Goal: Communication & Community: Answer question/provide support

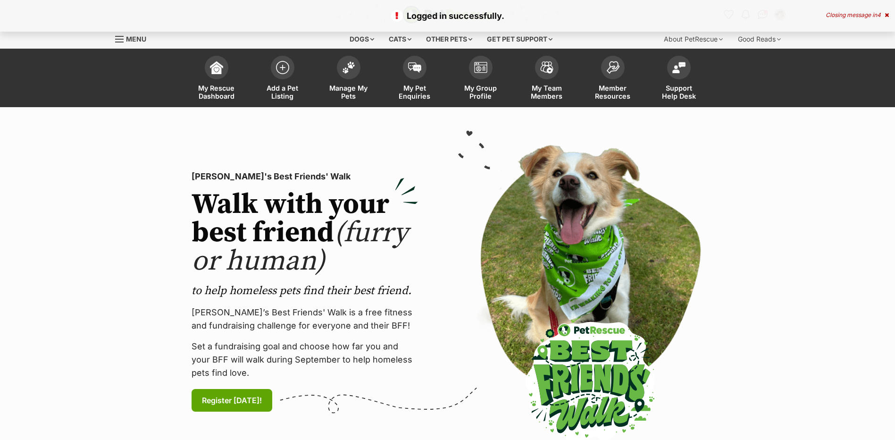
click at [400, 71] on link "My Pet Enquiries" at bounding box center [415, 79] width 66 height 56
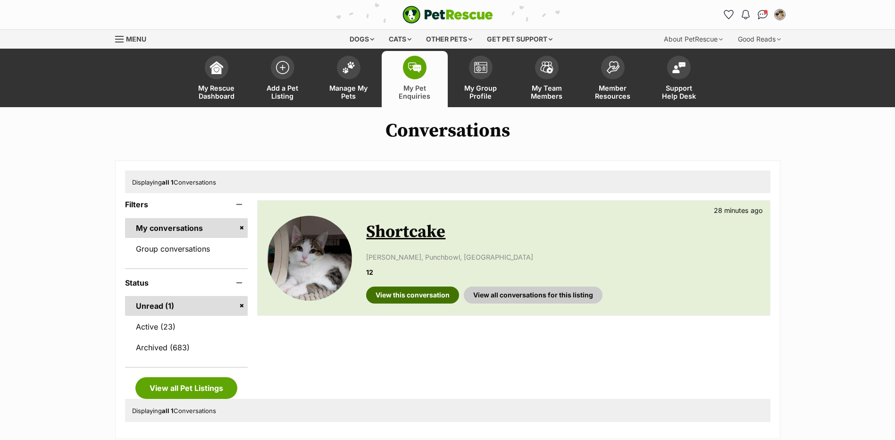
click at [383, 299] on link "View this conversation" at bounding box center [412, 294] width 93 height 17
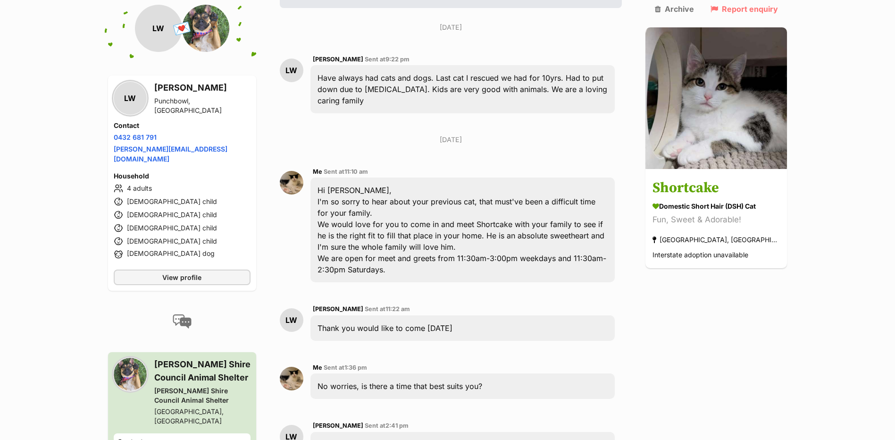
scroll to position [566, 0]
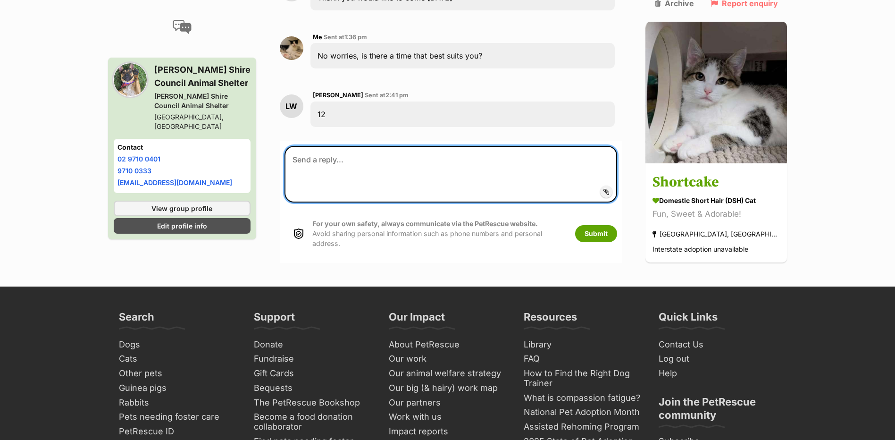
click at [333, 146] on textarea at bounding box center [450, 174] width 333 height 57
type textarea "Great, I've booked you in!"
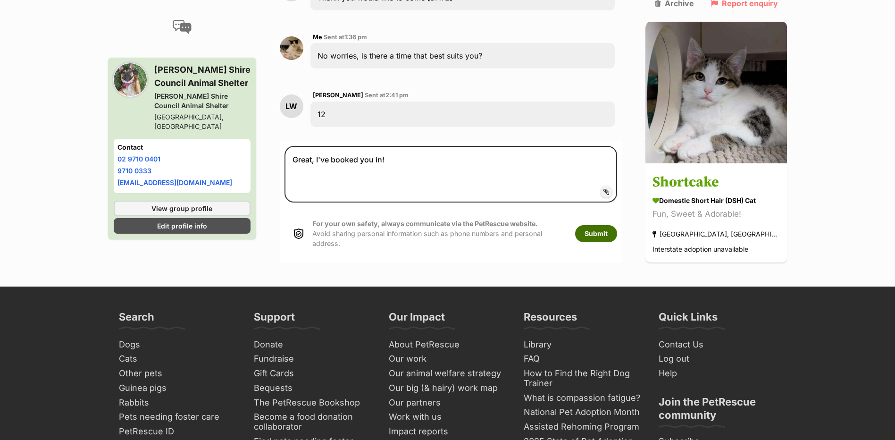
click at [617, 225] on button "Submit" at bounding box center [596, 233] width 42 height 17
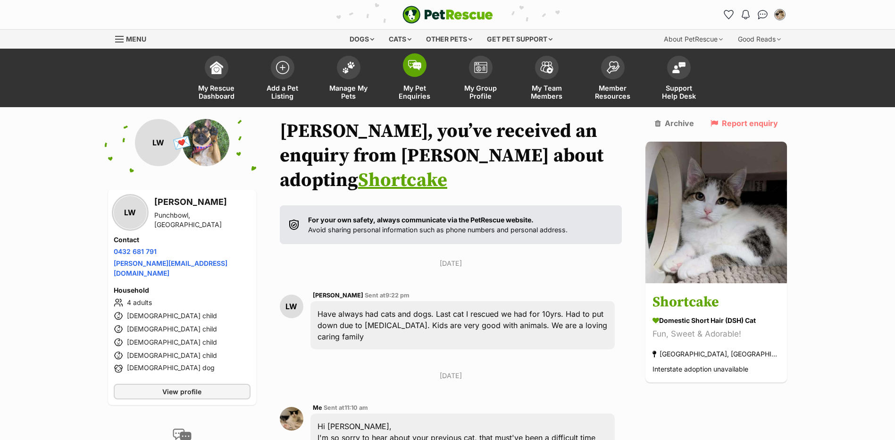
click at [406, 70] on span at bounding box center [415, 65] width 24 height 24
click at [427, 68] on link "My Pet Enquiries" at bounding box center [415, 79] width 66 height 56
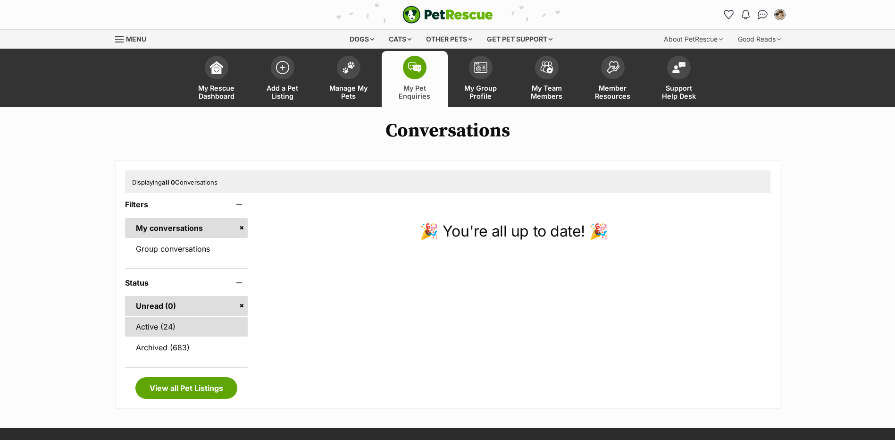
click at [204, 329] on link "Active (24)" at bounding box center [186, 326] width 123 height 20
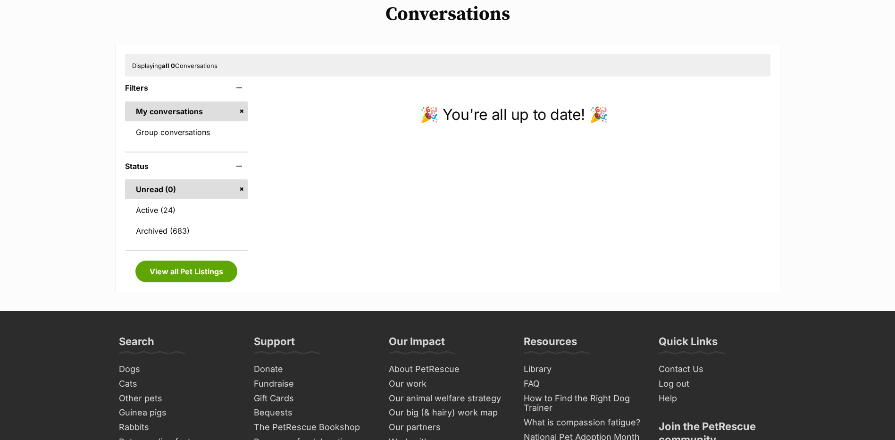
scroll to position [283, 0]
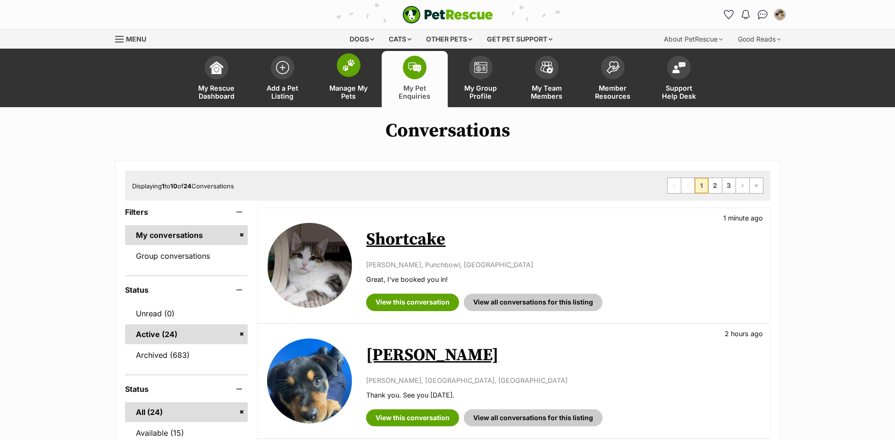
click at [339, 64] on span at bounding box center [349, 65] width 24 height 24
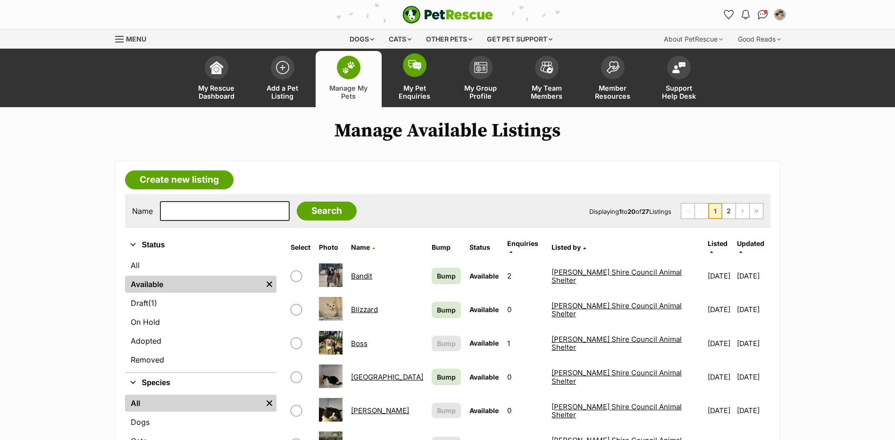
click at [412, 90] on span "My Pet Enquiries" at bounding box center [414, 92] width 42 height 16
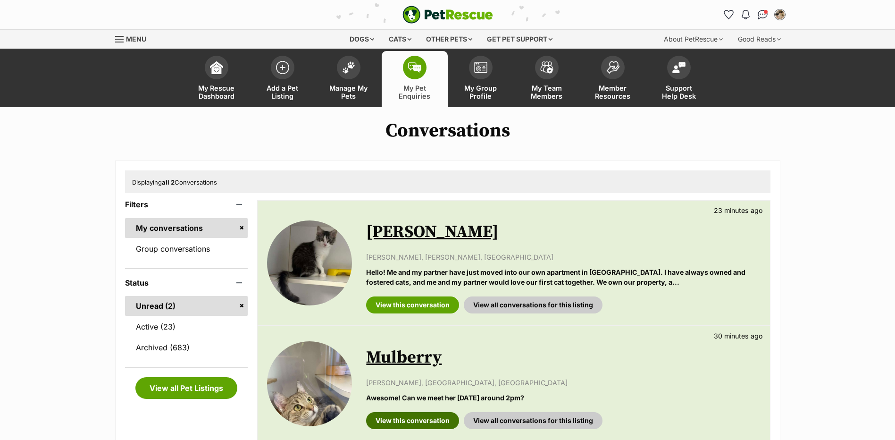
click at [401, 423] on link "View this conversation" at bounding box center [412, 420] width 93 height 17
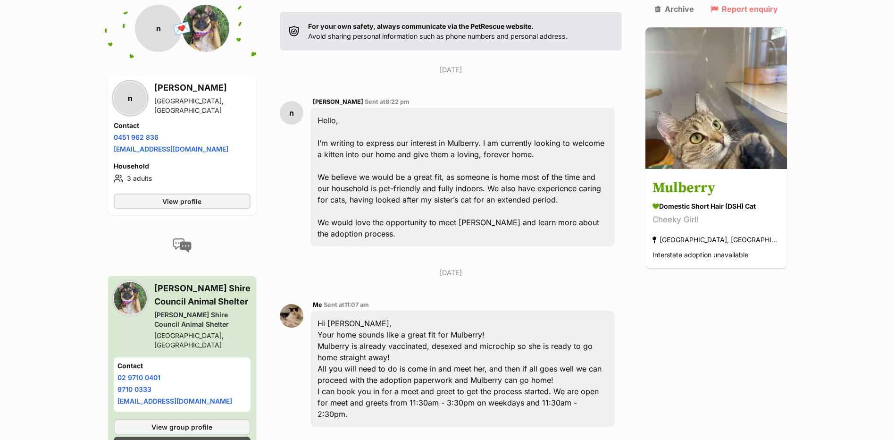
scroll to position [283, 0]
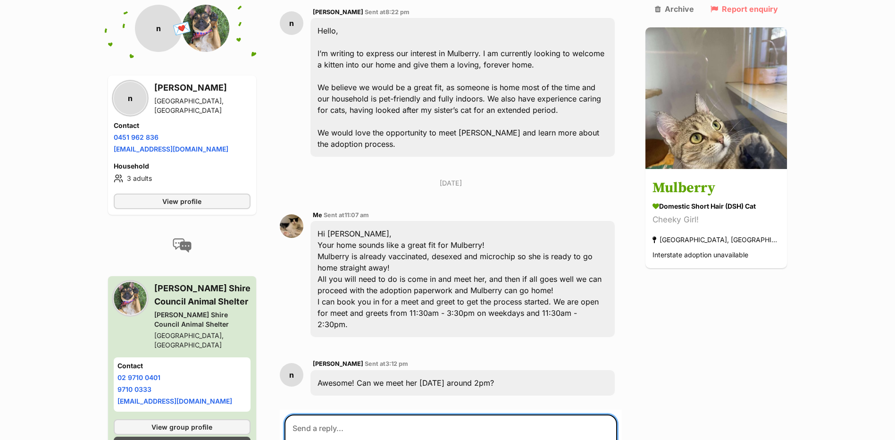
click at [408, 414] on textarea at bounding box center [450, 442] width 333 height 57
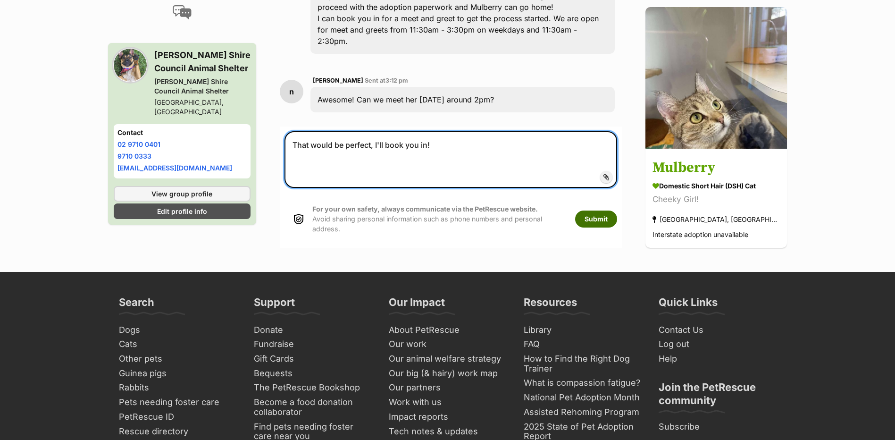
type textarea "That would be perfect, I'll book you in!"
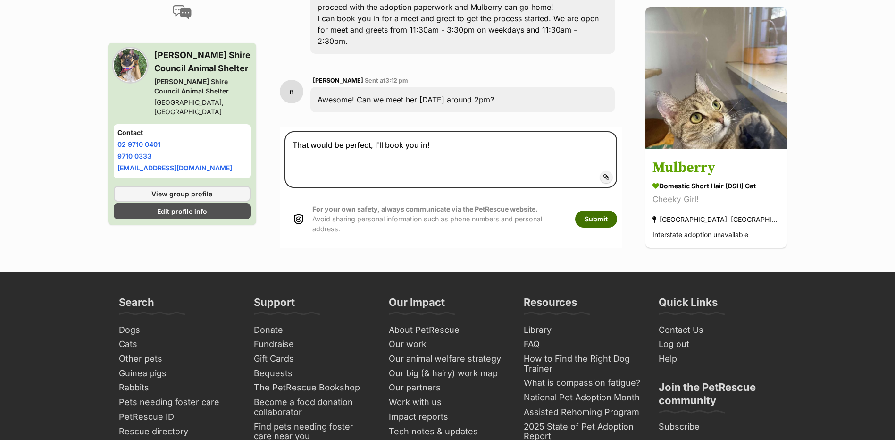
click at [605, 210] on button "Submit" at bounding box center [596, 218] width 42 height 17
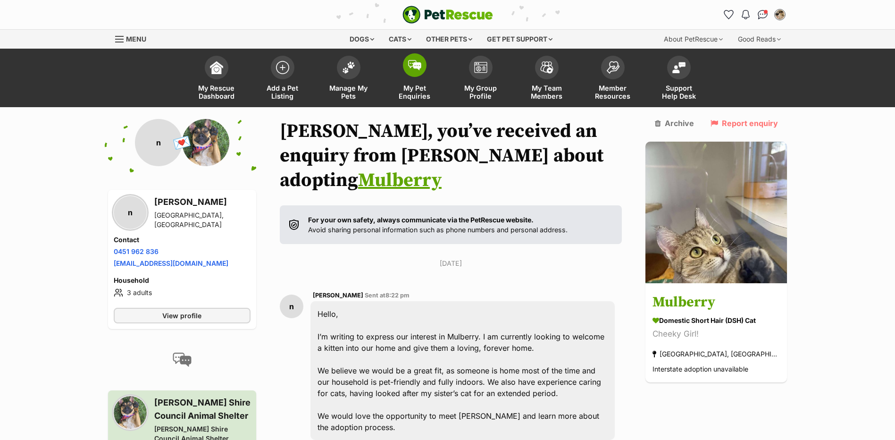
click at [403, 71] on link "My Pet Enquiries" at bounding box center [415, 79] width 66 height 56
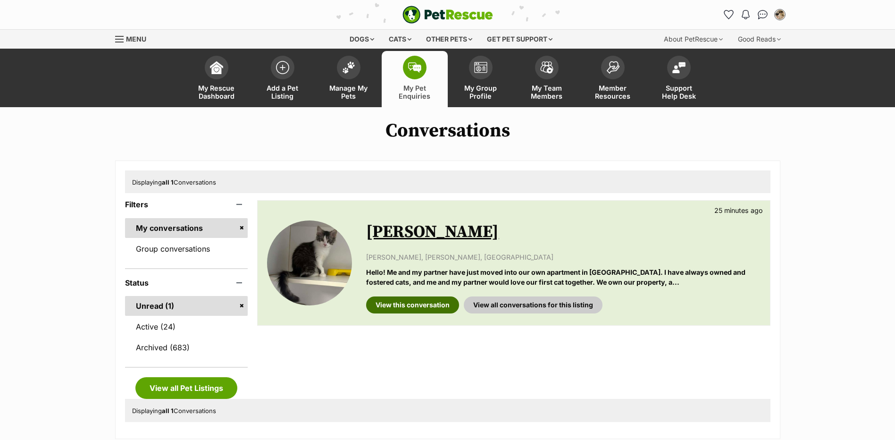
click at [394, 308] on link "View this conversation" at bounding box center [412, 304] width 93 height 17
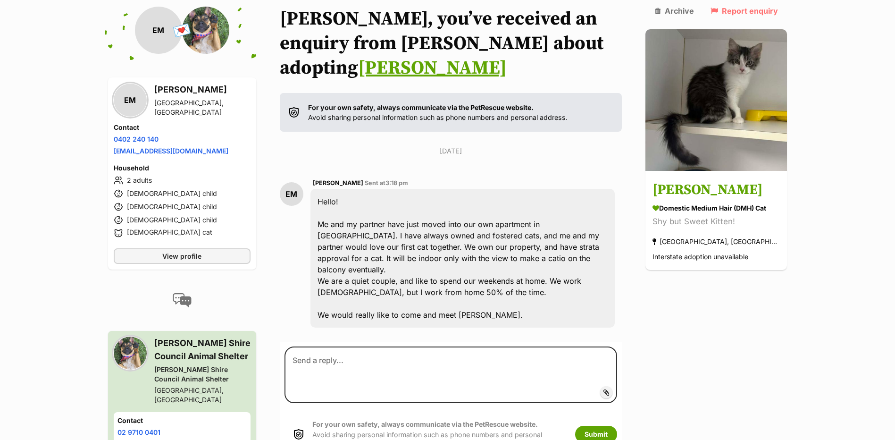
scroll to position [115, 0]
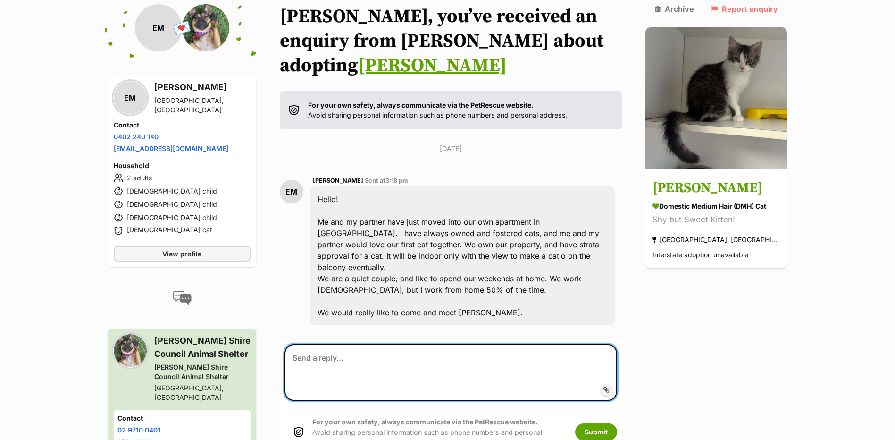
click at [393, 344] on textarea at bounding box center [450, 372] width 333 height 57
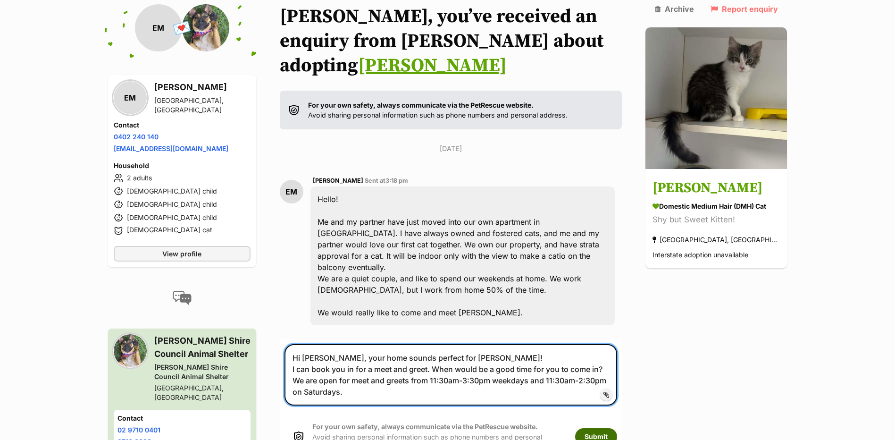
type textarea "Hi Erin, your home sounds perfect for Lesley! I can book you in for a meet and …"
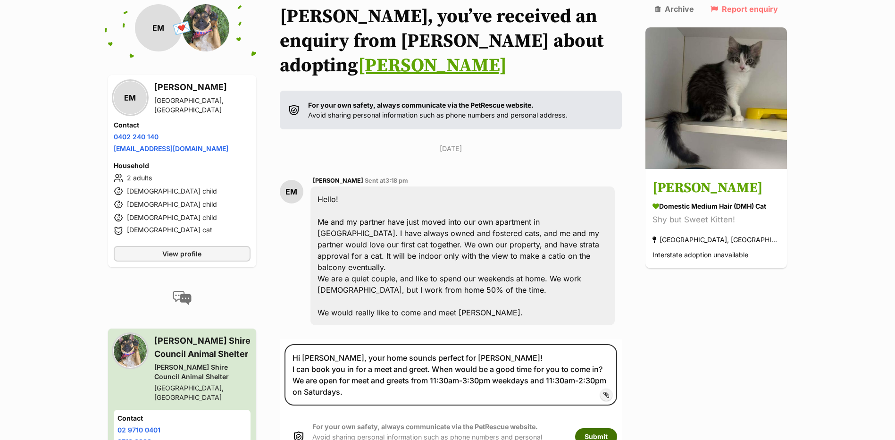
click at [608, 428] on button "Submit" at bounding box center [596, 436] width 42 height 17
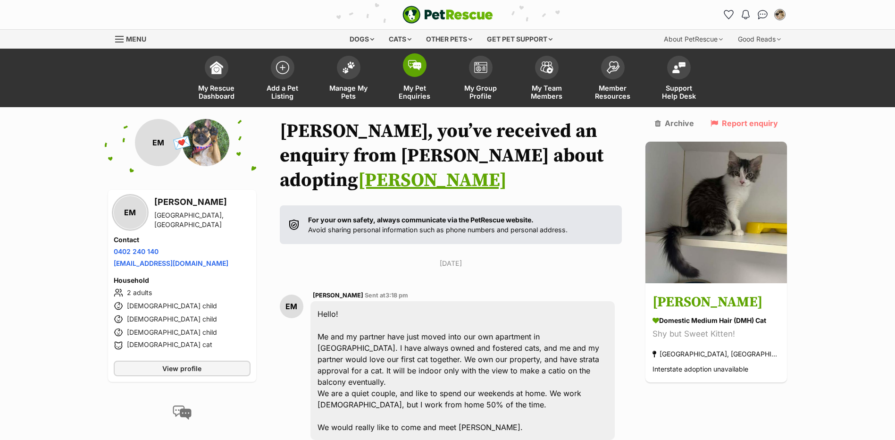
click at [423, 88] on span "My Pet Enquiries" at bounding box center [414, 92] width 42 height 16
